Goal: Information Seeking & Learning: Learn about a topic

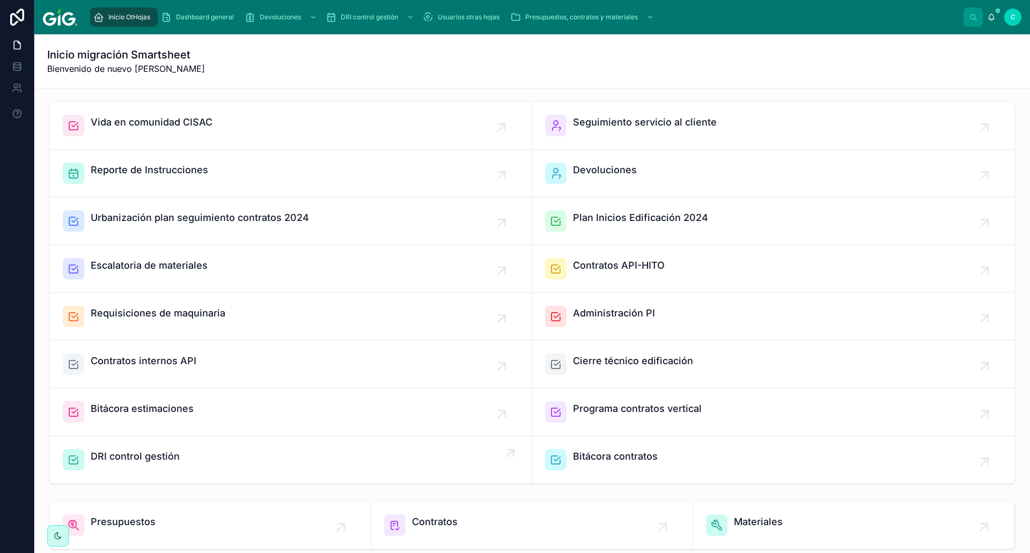
click at [142, 457] on span "DRI control gestión" at bounding box center [135, 456] width 89 height 15
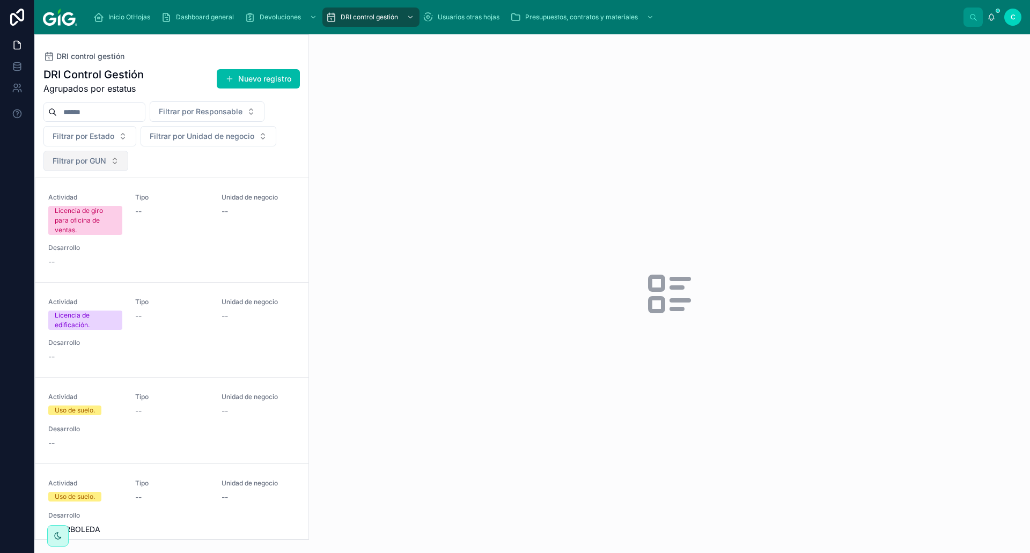
click at [110, 166] on button "Filtrar por GUN" at bounding box center [85, 161] width 85 height 20
type input "***"
click at [77, 242] on span "[PERSON_NAME]" at bounding box center [47, 238] width 62 height 11
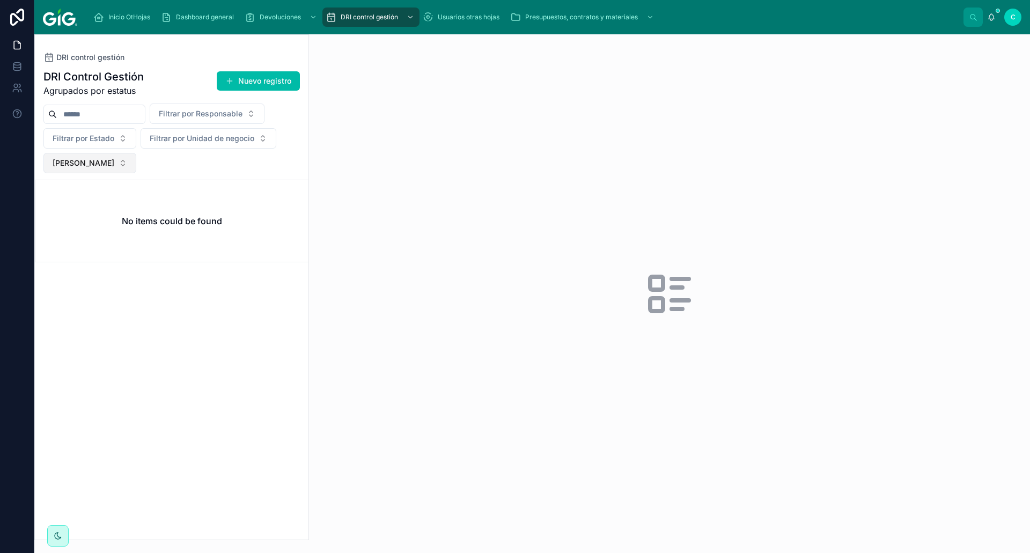
click at [136, 163] on button "[PERSON_NAME]" at bounding box center [89, 163] width 93 height 20
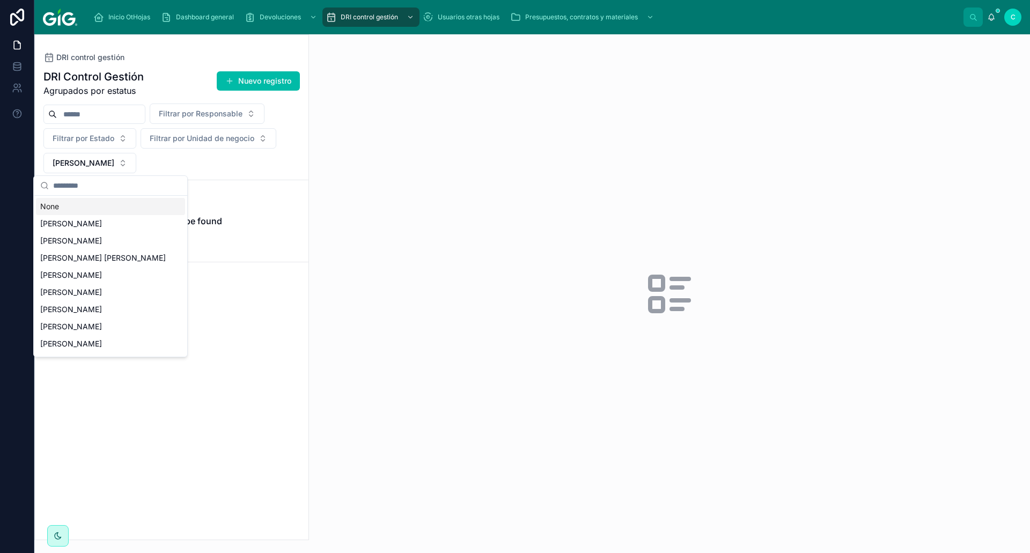
click at [76, 211] on div "None" at bounding box center [110, 206] width 149 height 17
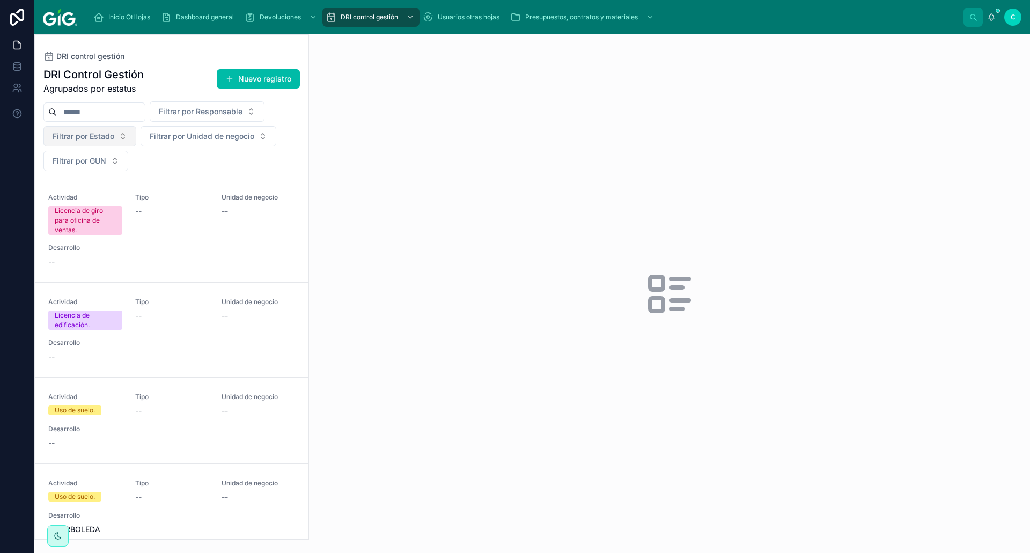
click at [114, 135] on span "Filtrar por Estado" at bounding box center [84, 136] width 62 height 11
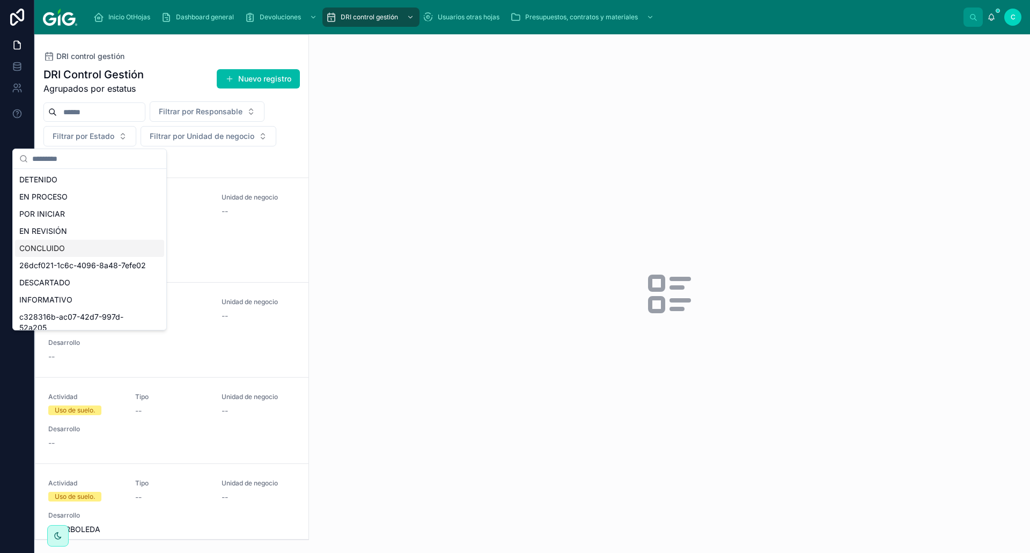
click at [49, 250] on div "CONCLUIDO" at bounding box center [89, 248] width 149 height 17
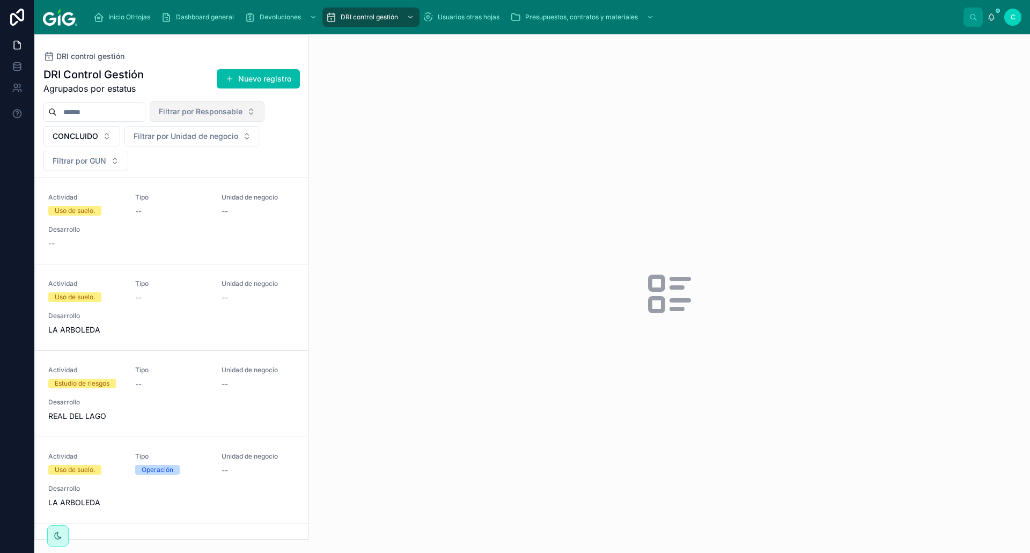
click at [242, 116] on span "Filtrar por Responsable" at bounding box center [201, 111] width 84 height 11
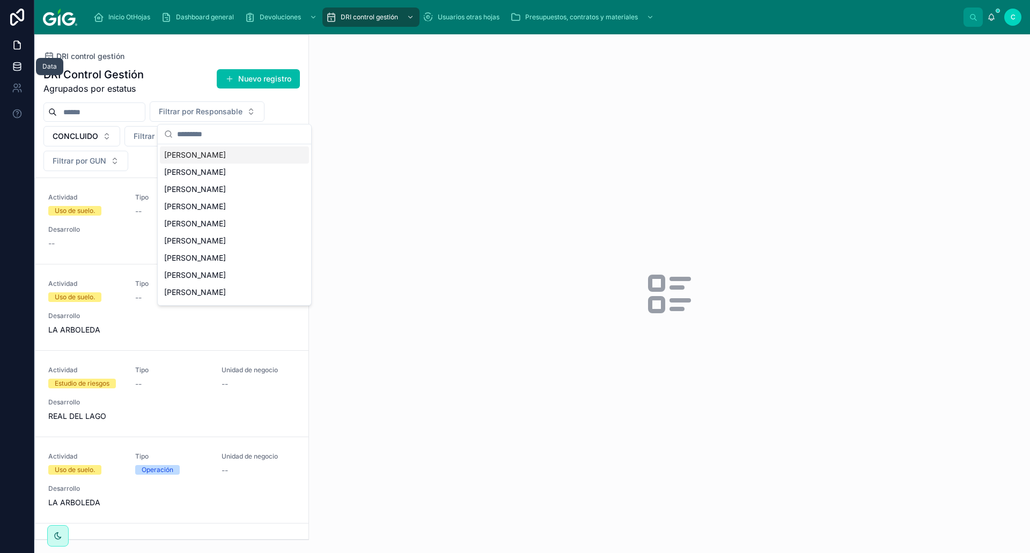
click at [17, 63] on icon at bounding box center [16, 64] width 7 height 3
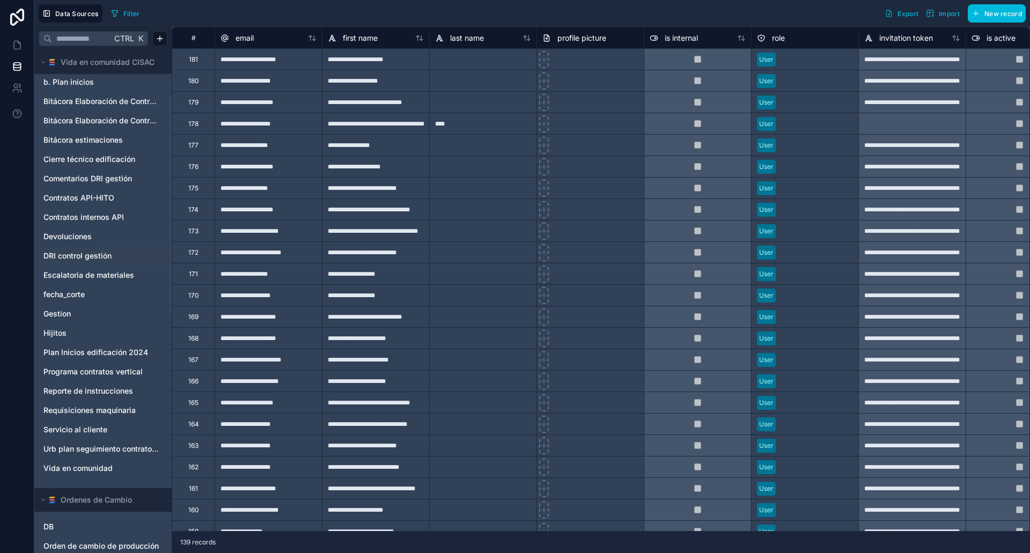
scroll to position [107, 0]
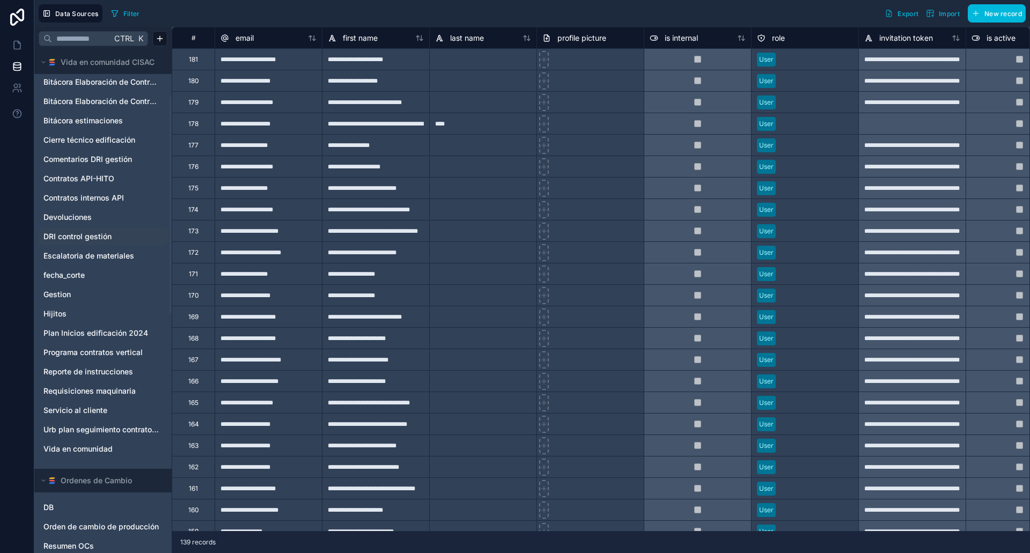
click at [87, 238] on span "DRI control gestión" at bounding box center [77, 236] width 68 height 11
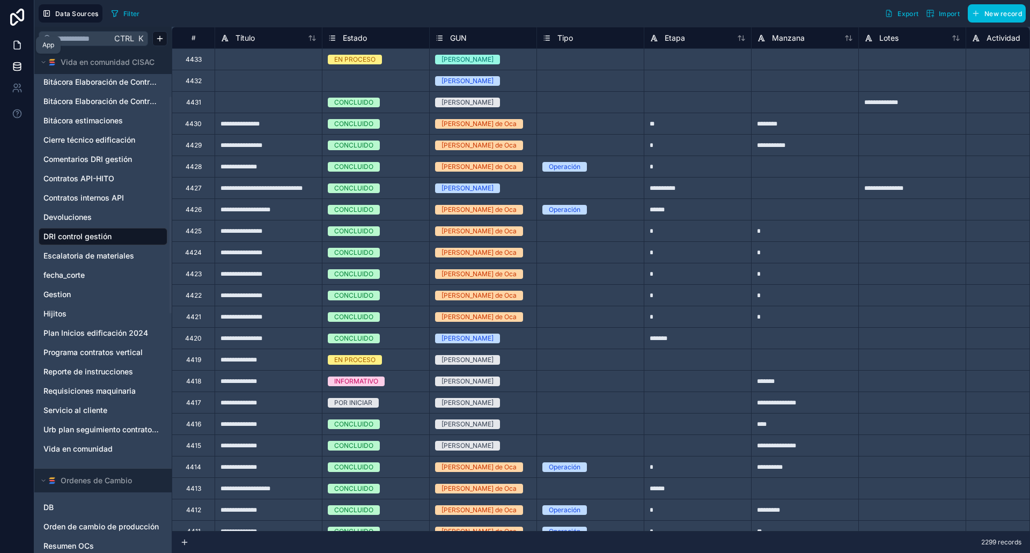
click at [13, 42] on icon at bounding box center [17, 45] width 11 height 11
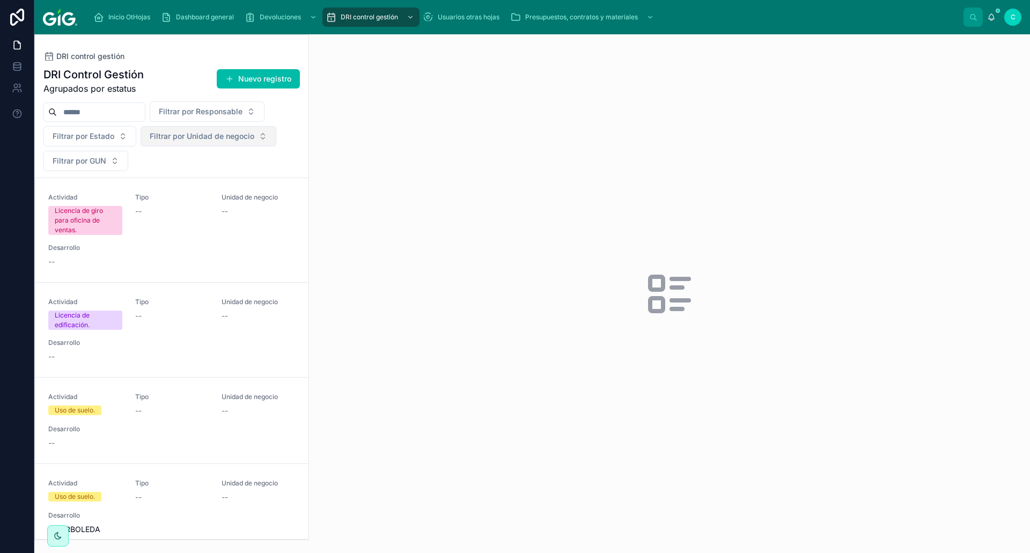
click at [233, 138] on span "Filtrar por Unidad de negocio" at bounding box center [202, 136] width 105 height 11
click at [106, 135] on span "Filtrar por Estado" at bounding box center [84, 136] width 62 height 11
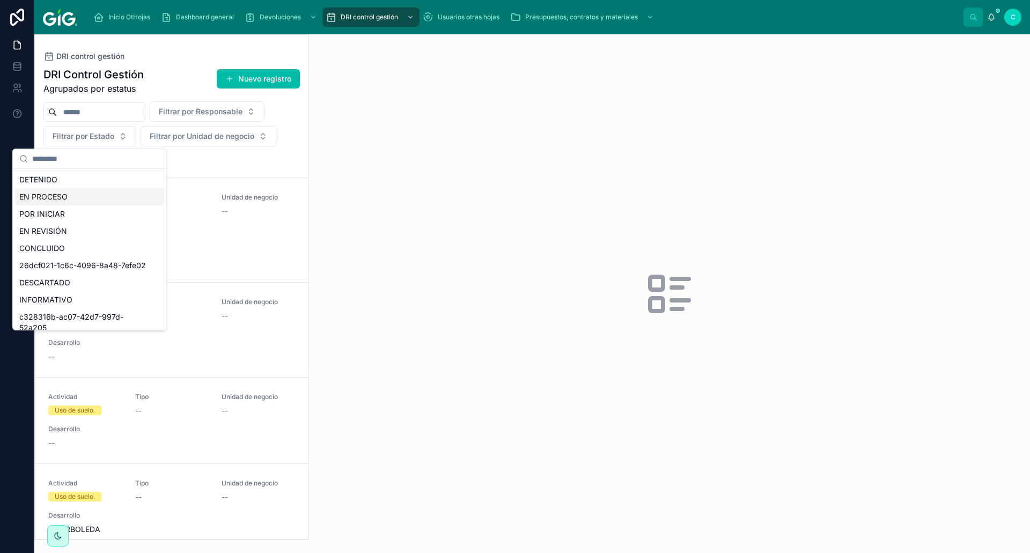
click at [54, 201] on div "EN PROCESO" at bounding box center [89, 196] width 149 height 17
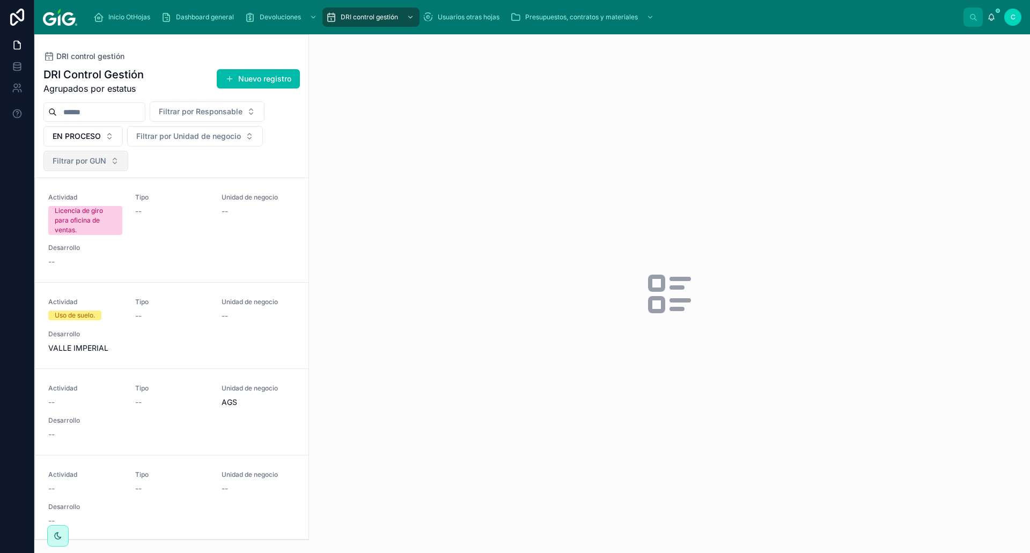
click at [93, 166] on button "Filtrar por GUN" at bounding box center [85, 161] width 85 height 20
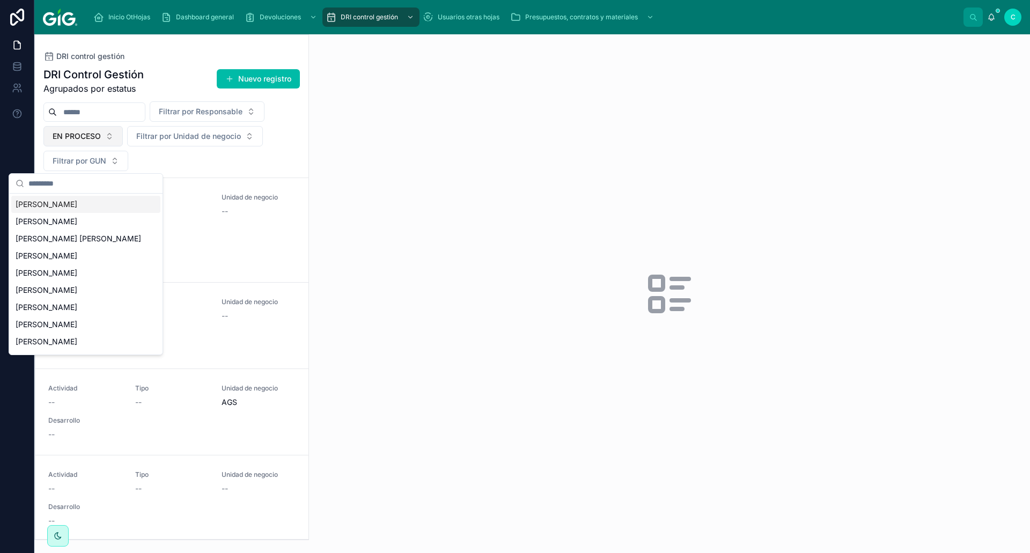
click at [105, 134] on button "EN PROCESO" at bounding box center [82, 136] width 79 height 20
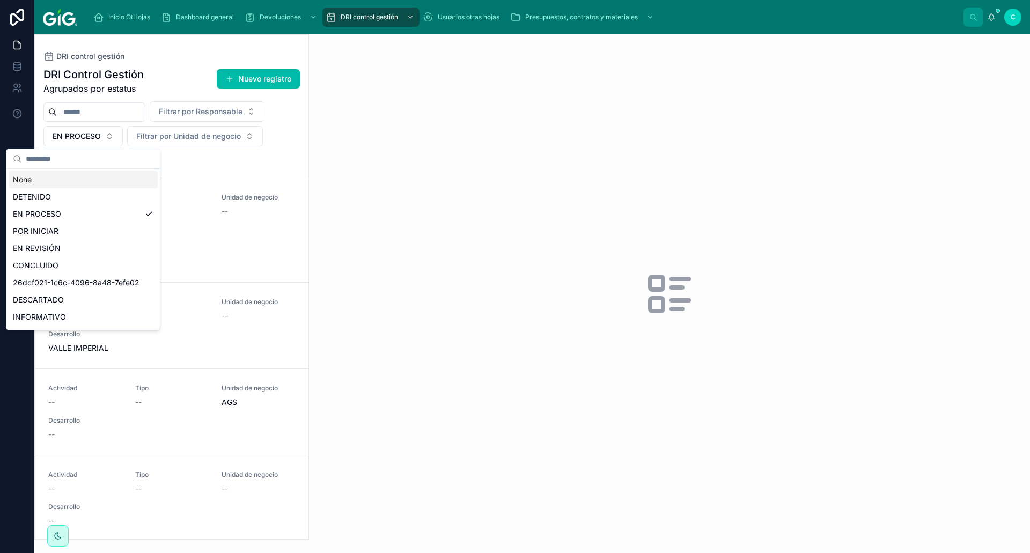
click at [48, 185] on div "None" at bounding box center [83, 179] width 149 height 17
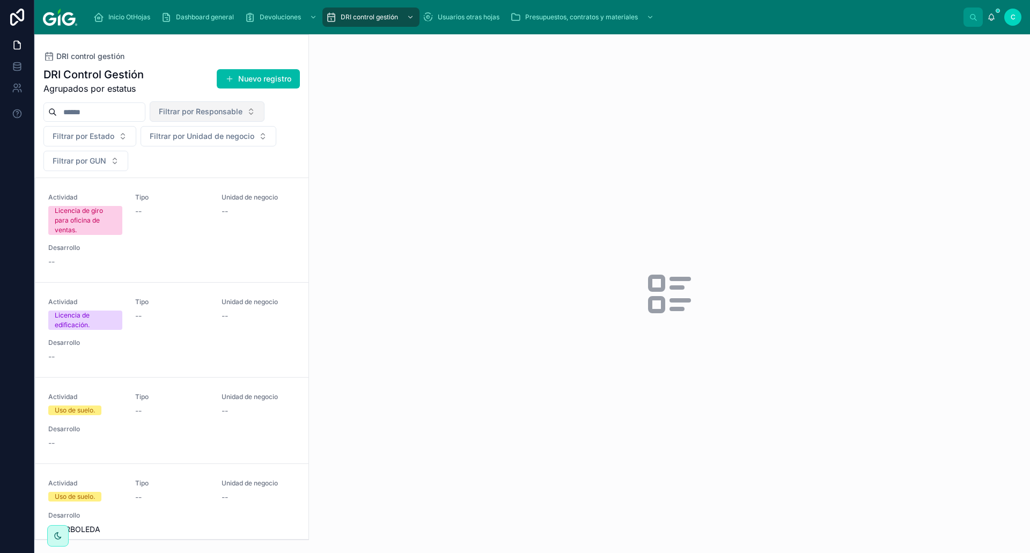
click at [242, 116] on span "Filtrar por Responsable" at bounding box center [201, 111] width 84 height 11
type input "**"
click at [178, 154] on div "[PERSON_NAME]" at bounding box center [234, 154] width 149 height 17
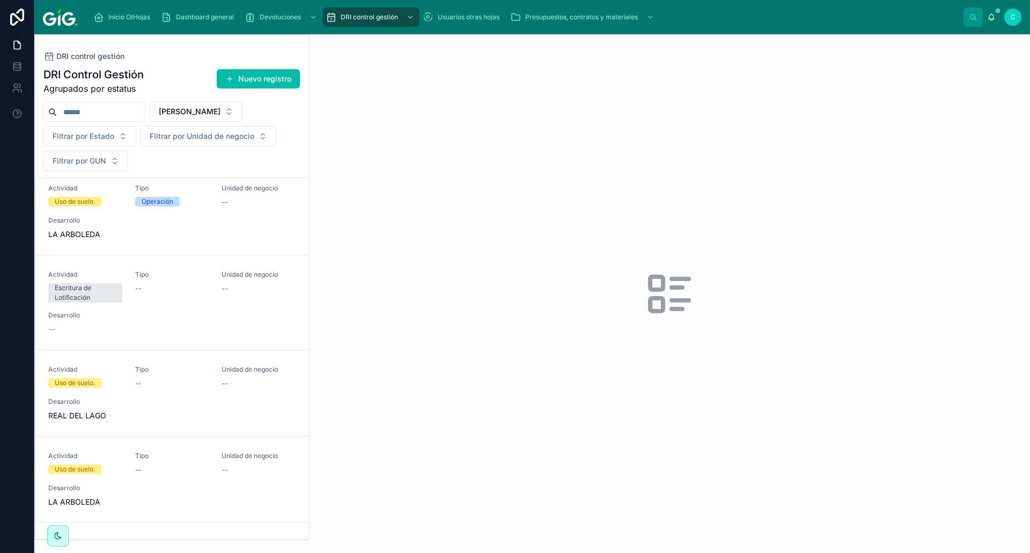
scroll to position [107, 0]
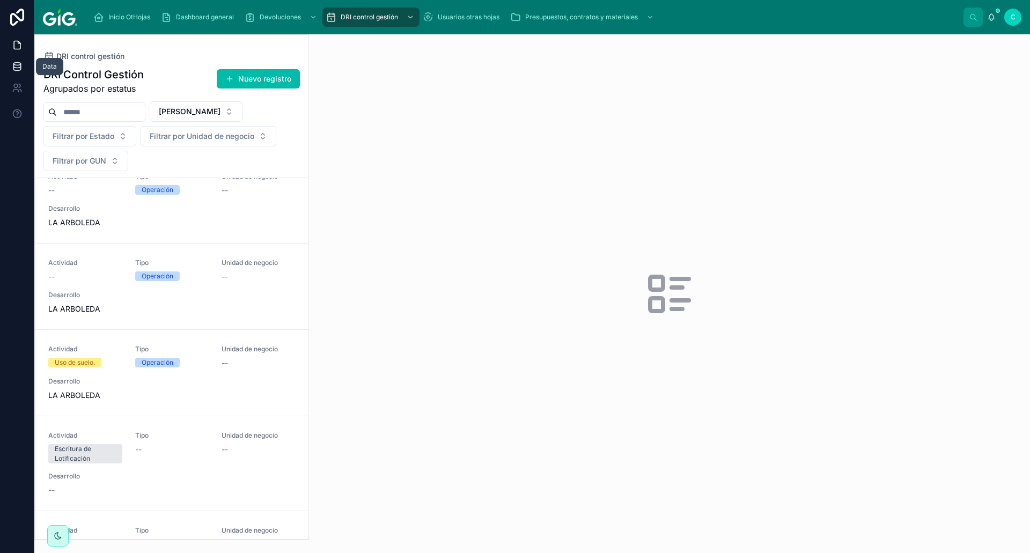
drag, startPoint x: 16, startPoint y: 62, endPoint x: 31, endPoint y: 65, distance: 15.3
click at [16, 63] on icon at bounding box center [16, 64] width 7 height 3
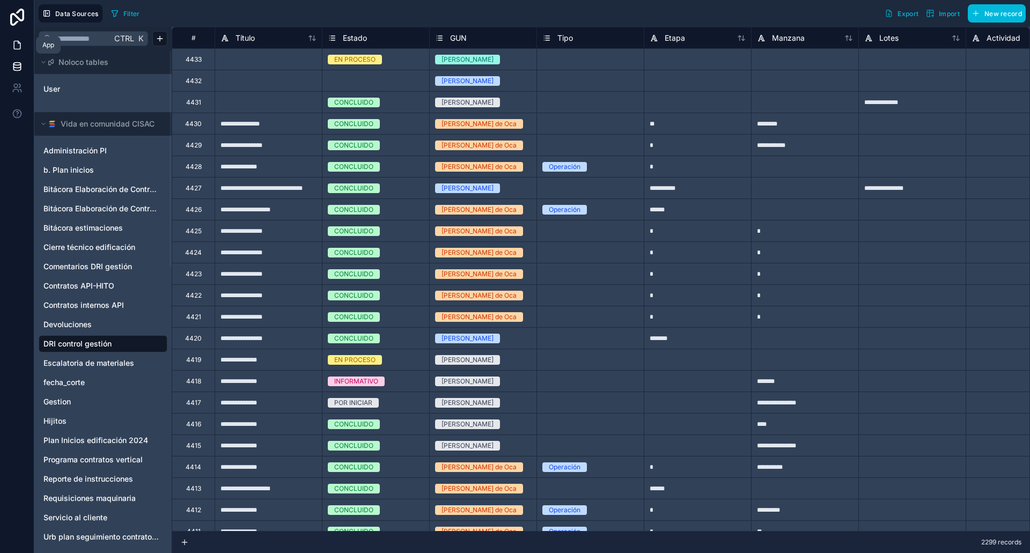
click at [20, 48] on icon at bounding box center [17, 45] width 6 height 8
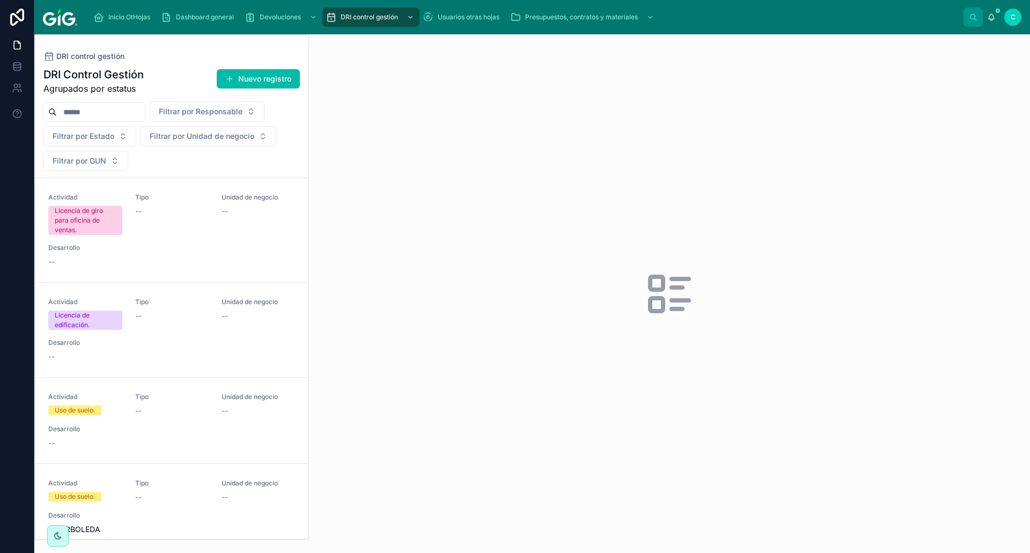
click at [179, 221] on div "Tipo --" at bounding box center [172, 214] width 74 height 42
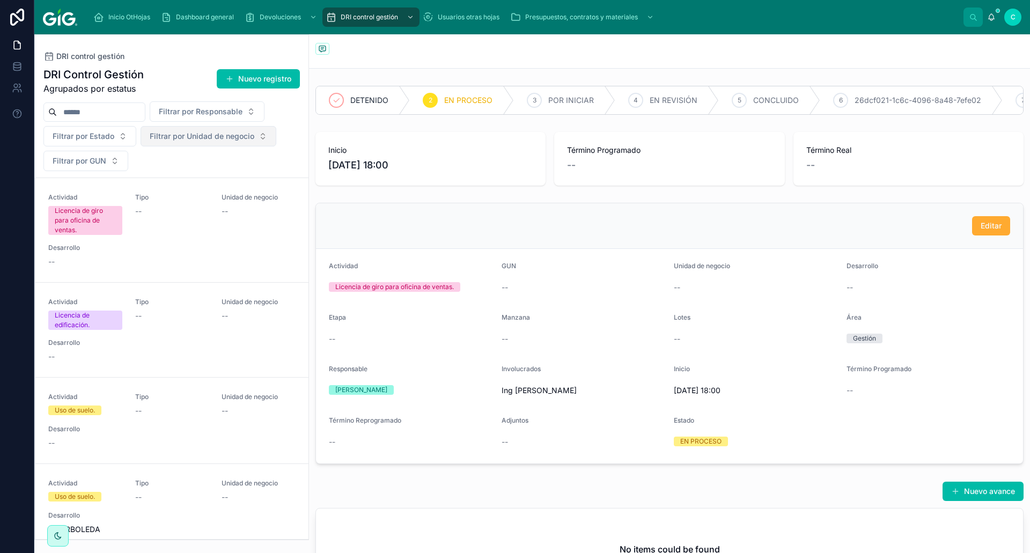
click at [244, 138] on span "Filtrar por Unidad de negocio" at bounding box center [202, 136] width 105 height 11
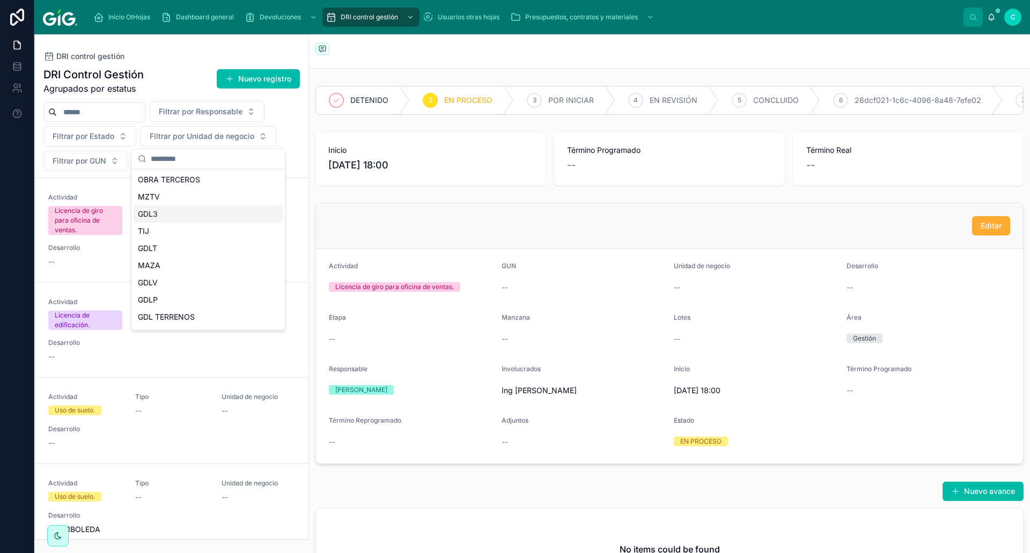
click at [160, 215] on div "GDL3" at bounding box center [208, 213] width 149 height 17
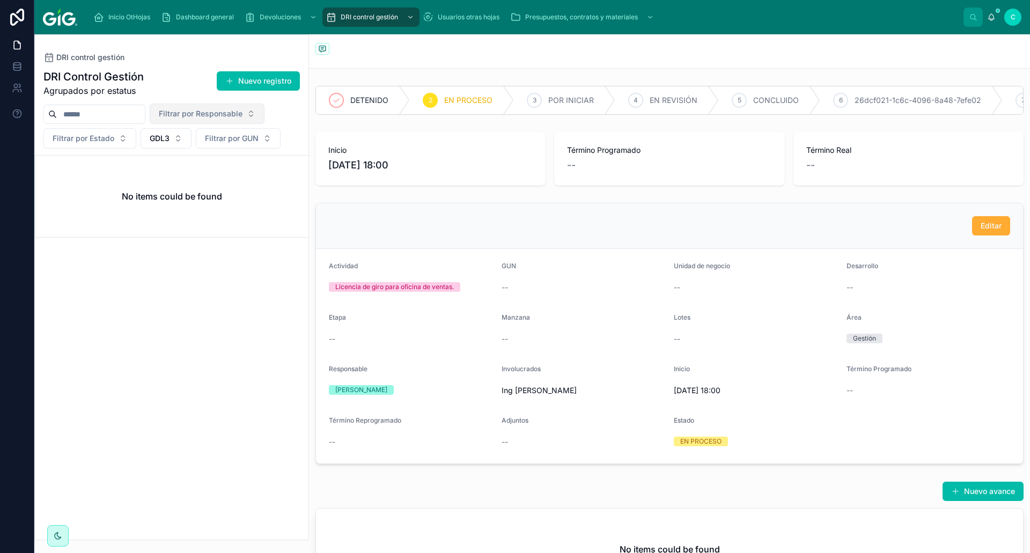
click at [232, 121] on button "Filtrar por Responsable" at bounding box center [207, 114] width 115 height 20
click at [250, 138] on span "Filtrar por GUN" at bounding box center [232, 138] width 54 height 11
click at [122, 113] on input "text" at bounding box center [101, 114] width 88 height 15
click at [258, 138] on span "Filtrar por GUN" at bounding box center [232, 138] width 54 height 11
click at [165, 77] on div "DRI Control Gestión Agrupados por estatus Nuevo registro" at bounding box center [171, 83] width 256 height 28
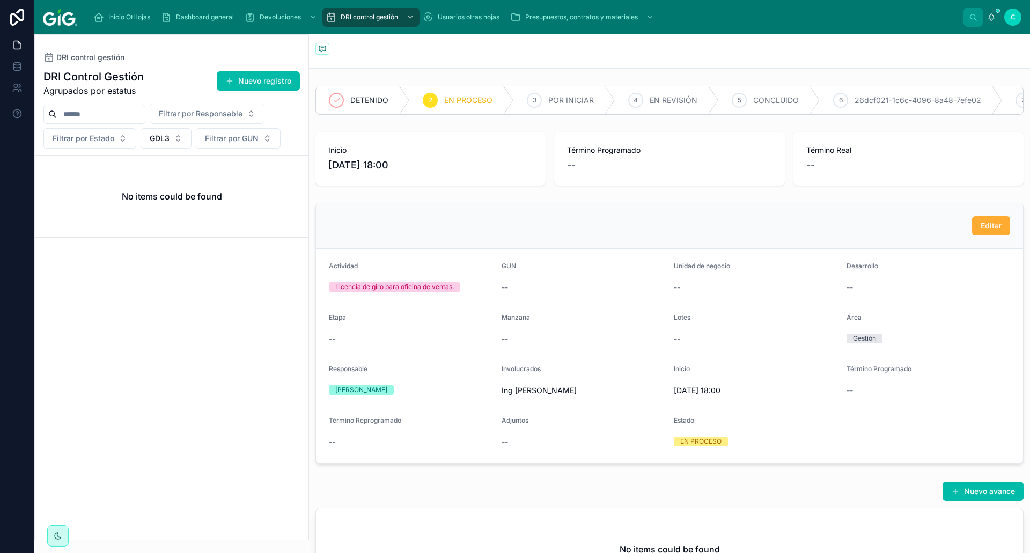
click at [57, 19] on img at bounding box center [60, 17] width 34 height 17
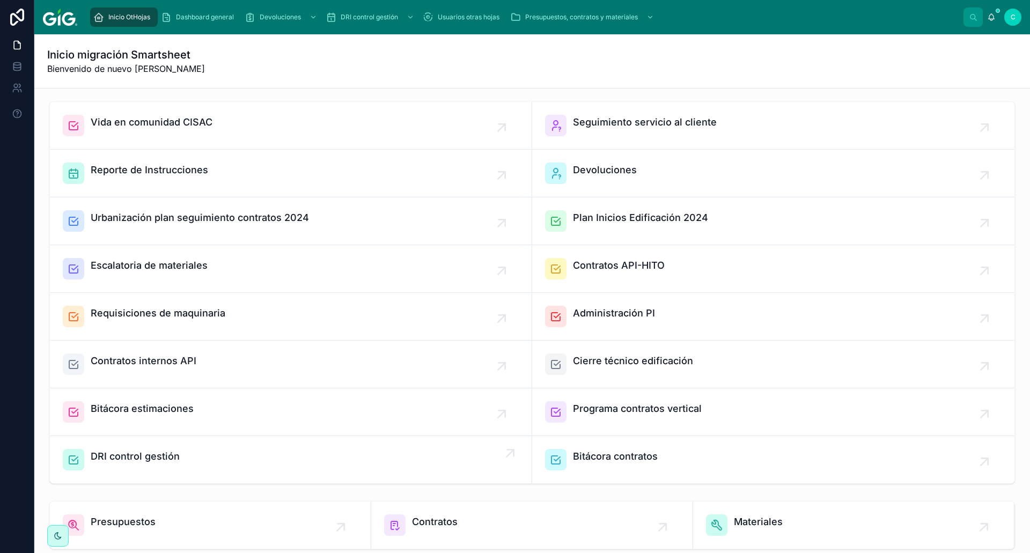
click at [119, 452] on span "DRI control gestión" at bounding box center [135, 456] width 89 height 15
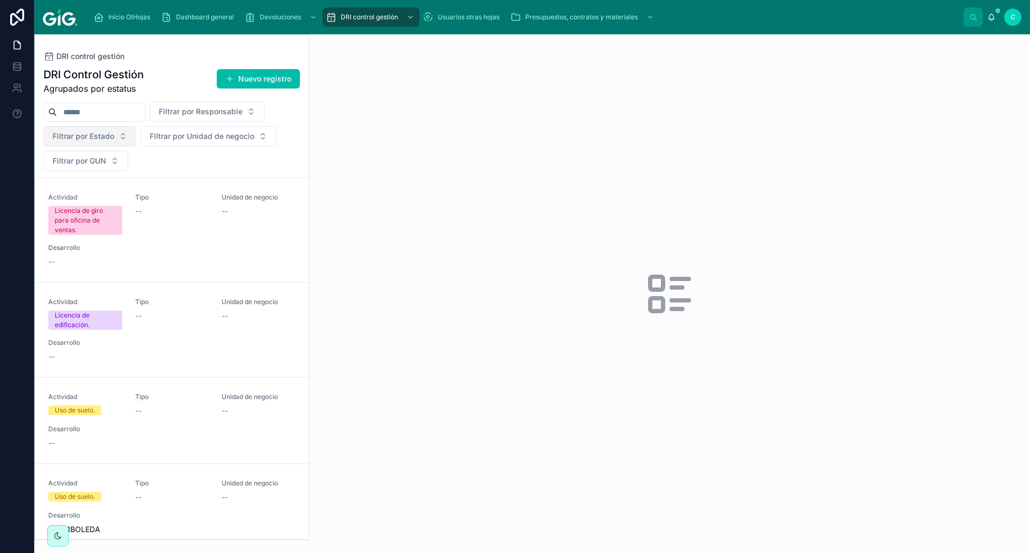
click at [105, 138] on span "Filtrar por Estado" at bounding box center [84, 136] width 62 height 11
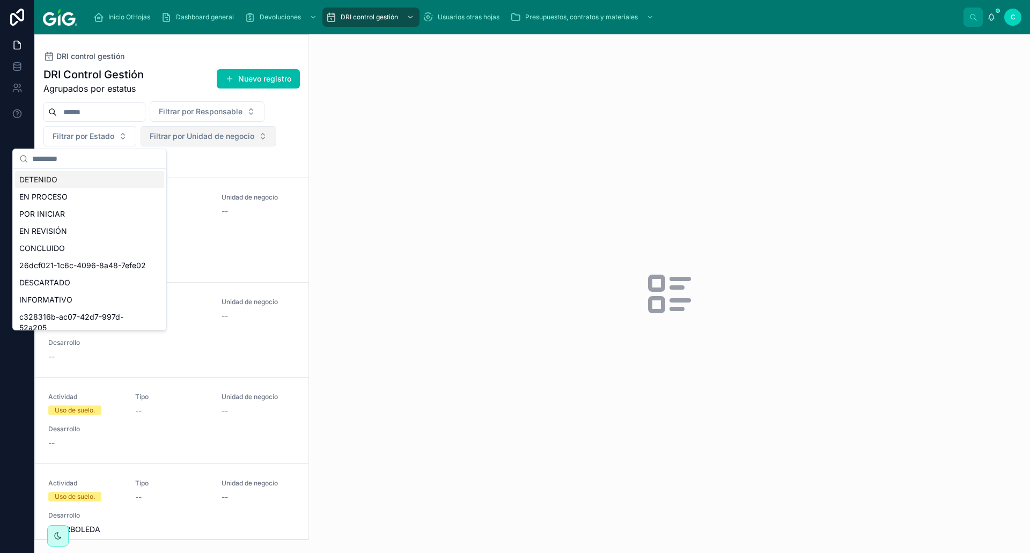
click at [210, 137] on span "Filtrar por Unidad de negocio" at bounding box center [202, 136] width 105 height 11
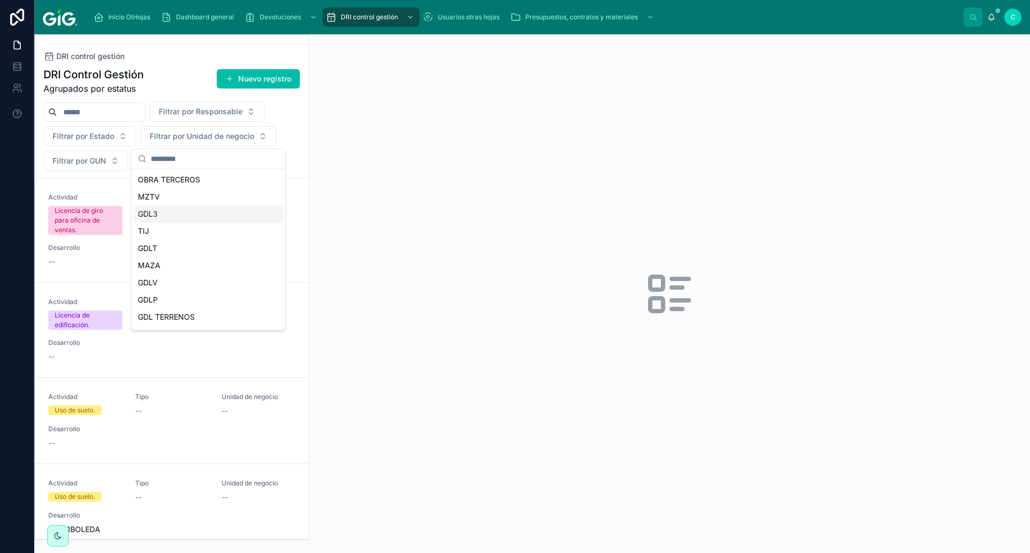
click at [154, 214] on span "GDL3" at bounding box center [148, 214] width 20 height 11
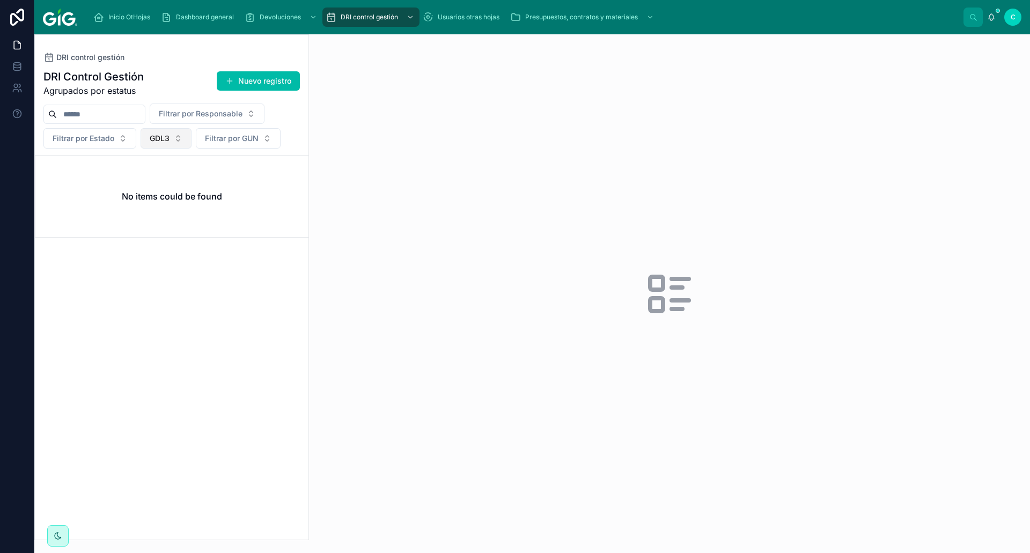
click at [172, 139] on button "GDL3" at bounding box center [166, 138] width 51 height 20
click at [104, 180] on div "None" at bounding box center [165, 181] width 149 height 17
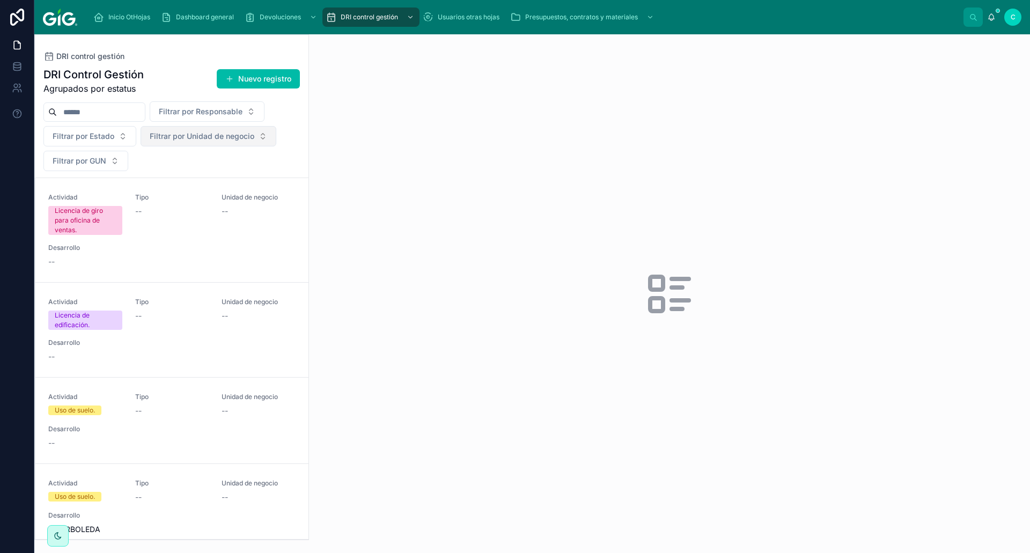
click at [238, 136] on span "Filtrar por Unidad de negocio" at bounding box center [202, 136] width 105 height 11
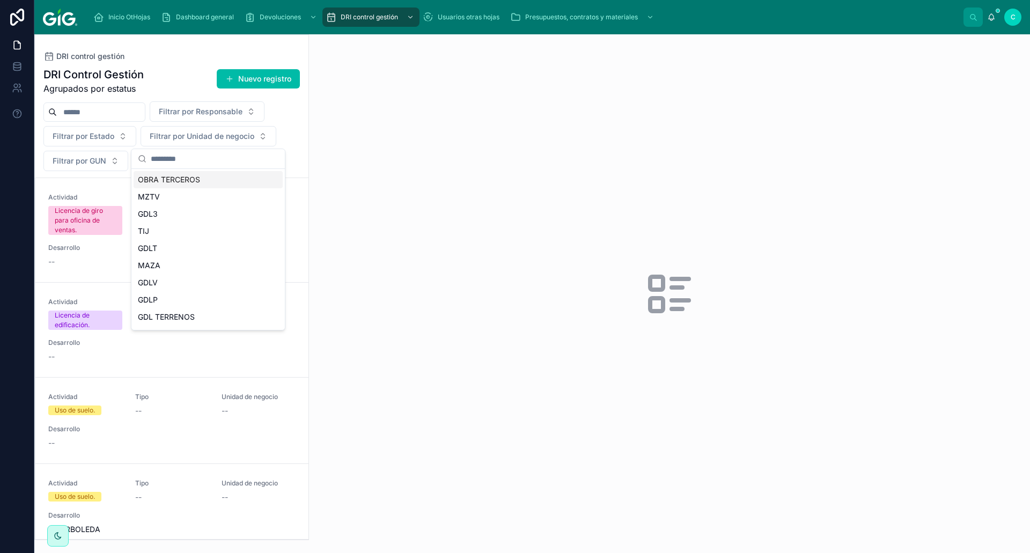
click at [300, 134] on div "Filtrar por Responsable Filtrar por Estado Filtrar por Unidad de negocio Filtra…" at bounding box center [172, 136] width 274 height 70
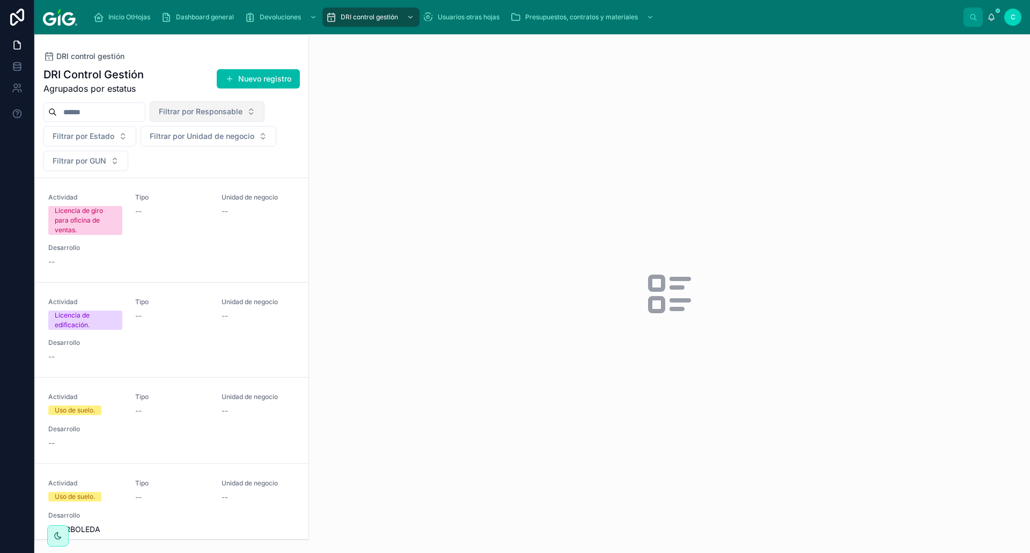
click at [242, 114] on span "Filtrar por Responsable" at bounding box center [201, 111] width 84 height 11
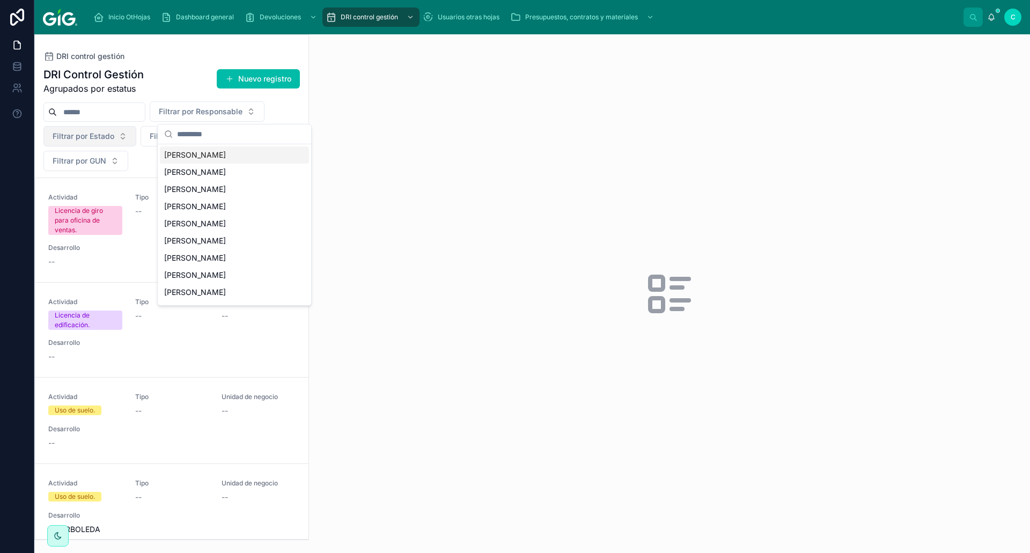
click at [113, 131] on span "Filtrar por Estado" at bounding box center [84, 136] width 62 height 11
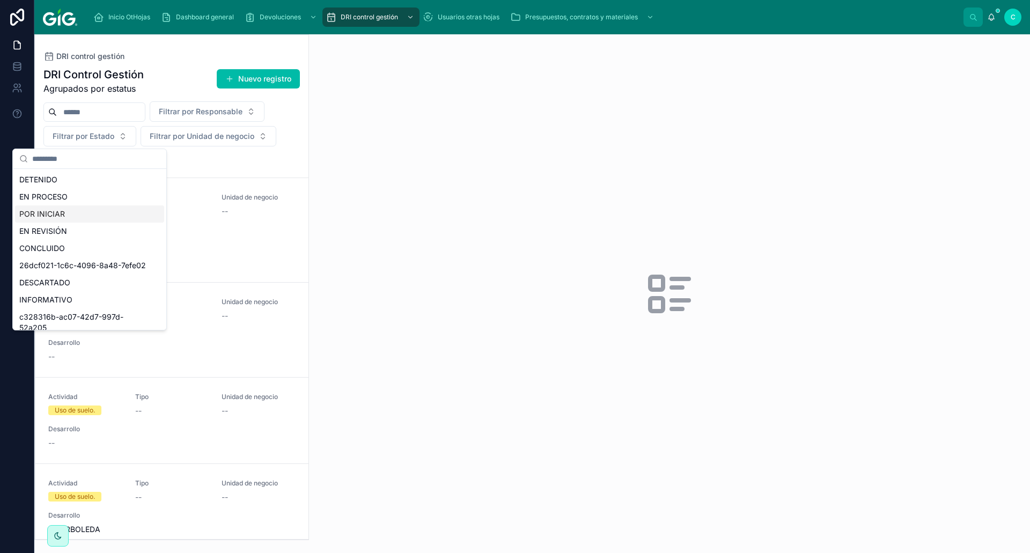
click at [48, 214] on div "POR INICIAR" at bounding box center [89, 213] width 149 height 17
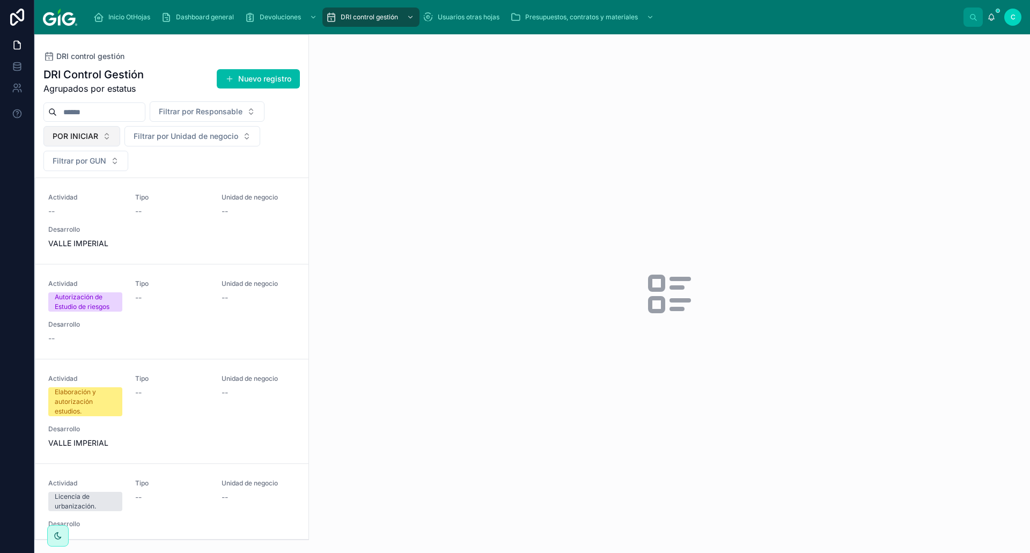
click at [98, 136] on button "POR INICIAR" at bounding box center [81, 136] width 77 height 20
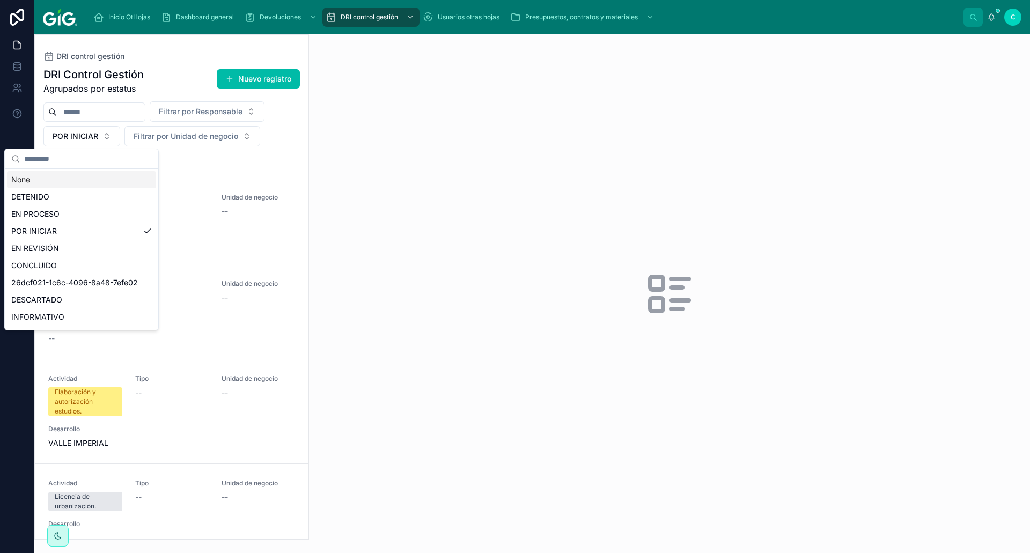
click at [32, 179] on div "None" at bounding box center [81, 179] width 149 height 17
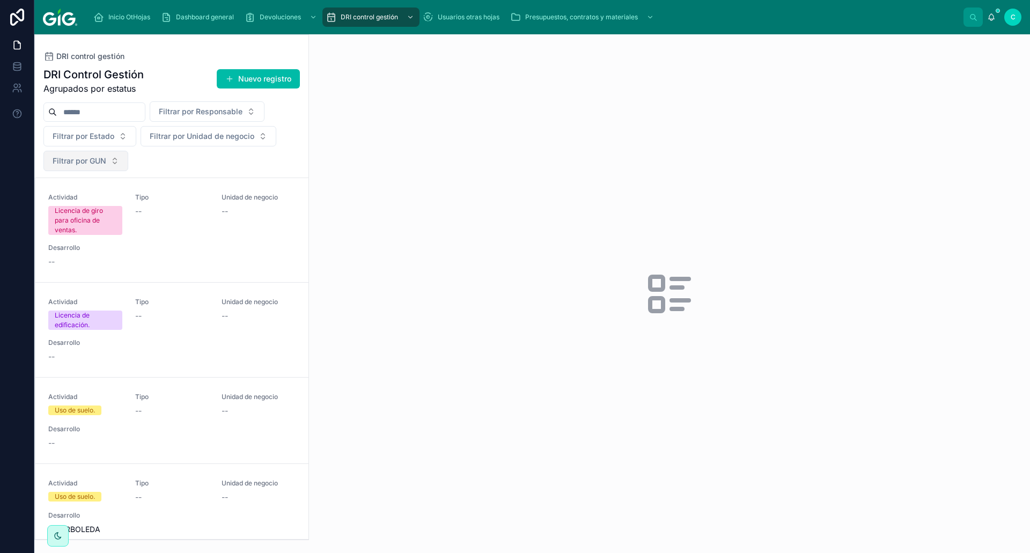
click at [89, 160] on span "Filtrar por GUN" at bounding box center [80, 161] width 54 height 11
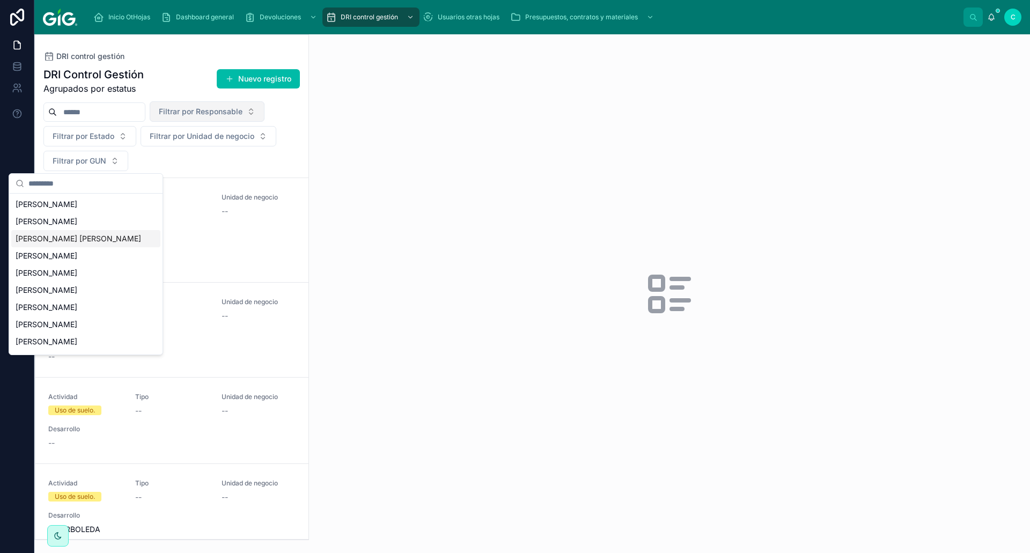
click at [242, 110] on span "Filtrar por Responsable" at bounding box center [201, 111] width 84 height 11
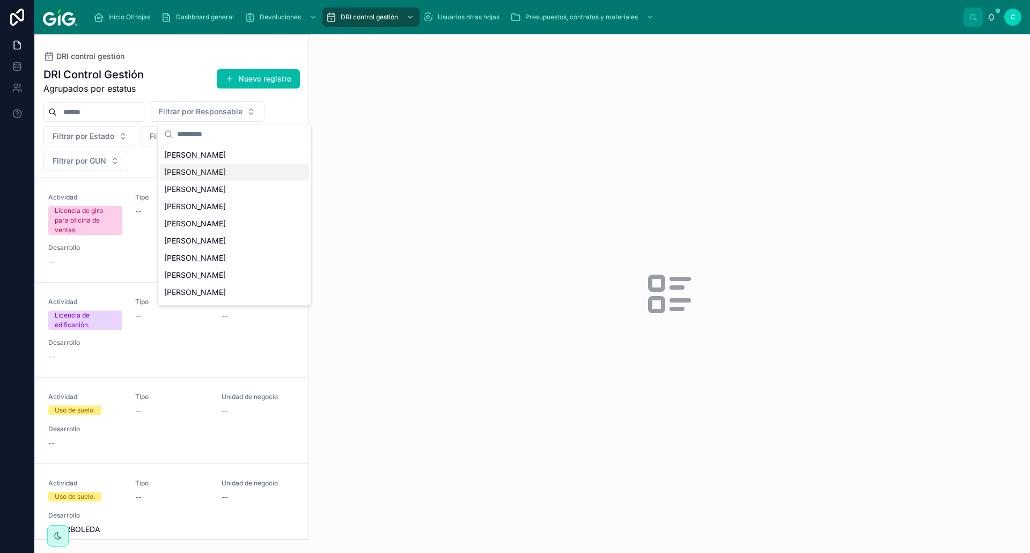
click at [203, 178] on div "[PERSON_NAME]" at bounding box center [234, 172] width 149 height 17
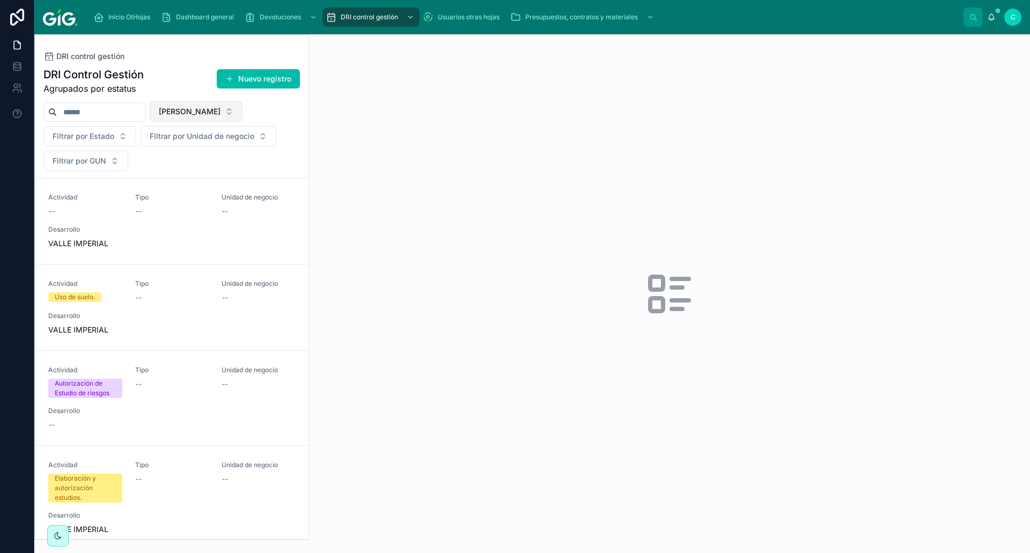
click at [220, 115] on span "[PERSON_NAME]" at bounding box center [190, 111] width 62 height 11
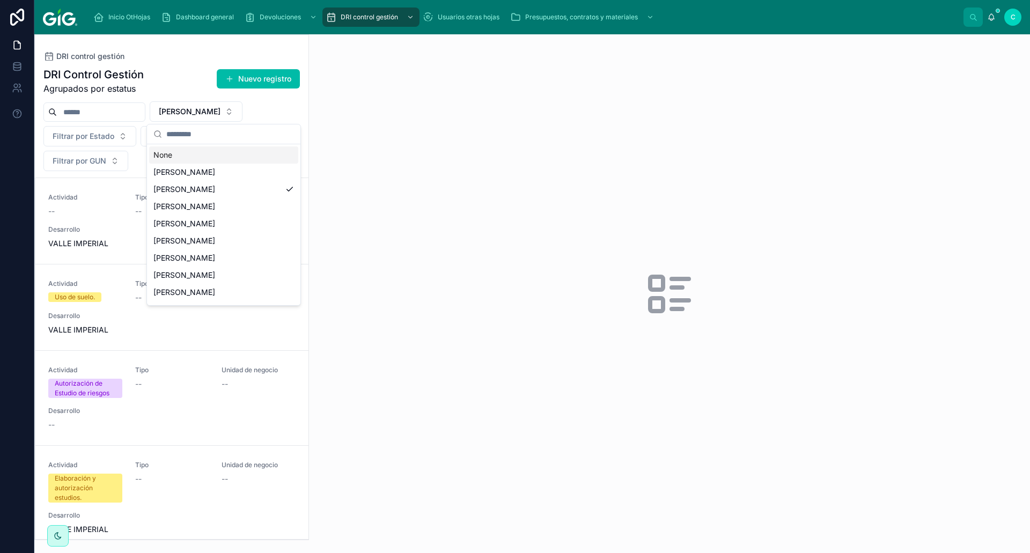
drag, startPoint x: 201, startPoint y: 160, endPoint x: 216, endPoint y: 161, distance: 15.0
click at [201, 160] on div "None" at bounding box center [223, 154] width 149 height 17
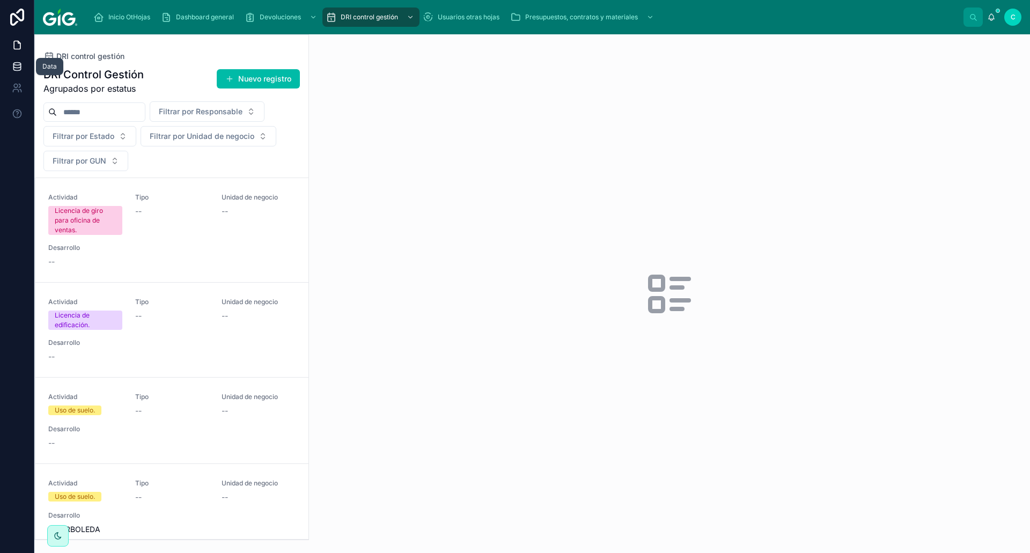
click at [17, 62] on icon at bounding box center [17, 66] width 11 height 11
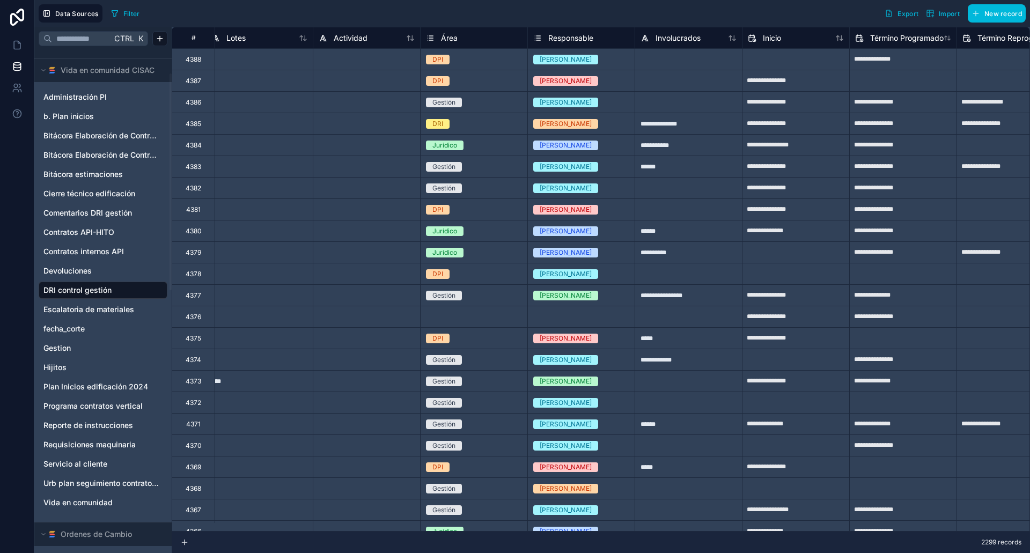
scroll to position [965, 628]
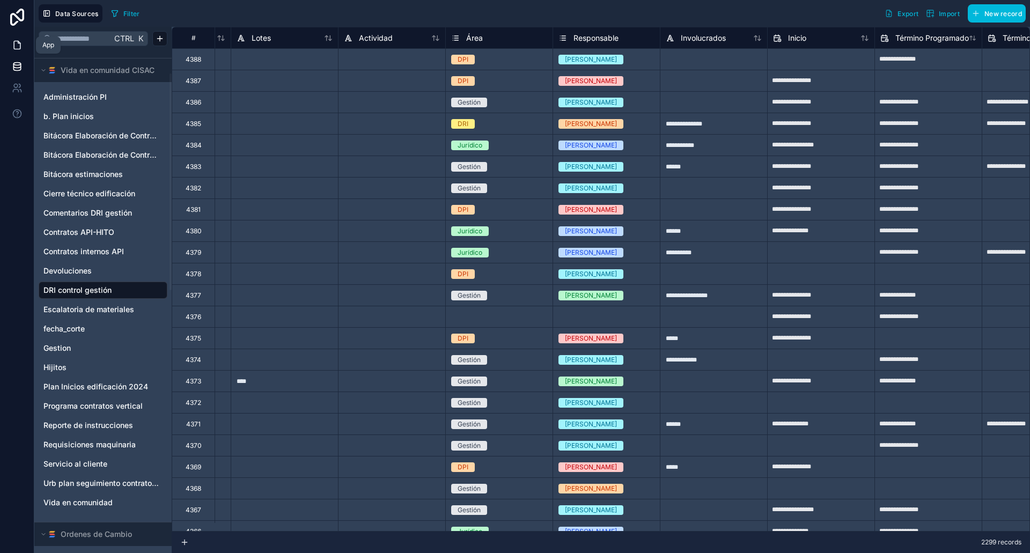
click at [23, 42] on link at bounding box center [17, 44] width 34 height 21
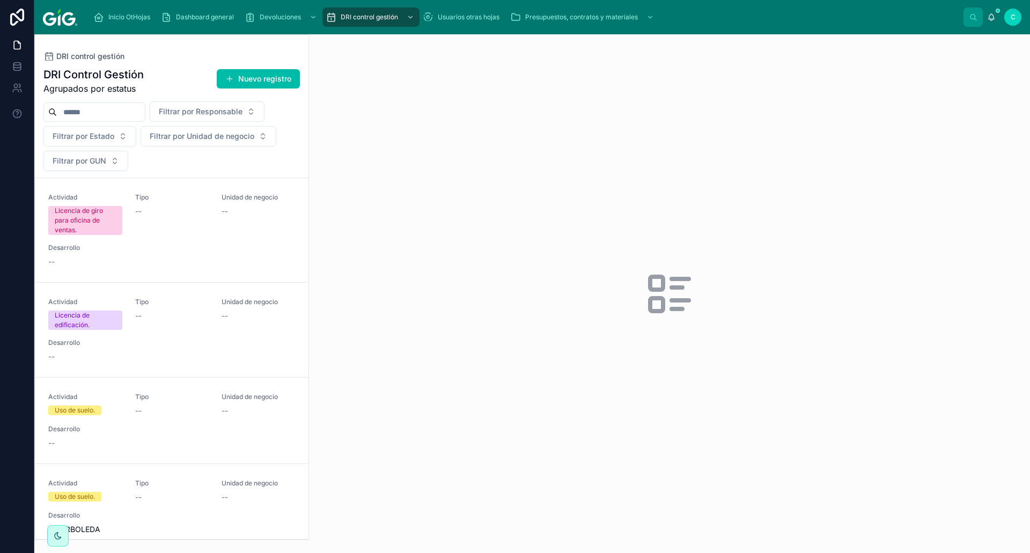
click at [74, 219] on div "Licencia de giro para oficina de ventas." at bounding box center [85, 220] width 61 height 29
